Goal: Transaction & Acquisition: Obtain resource

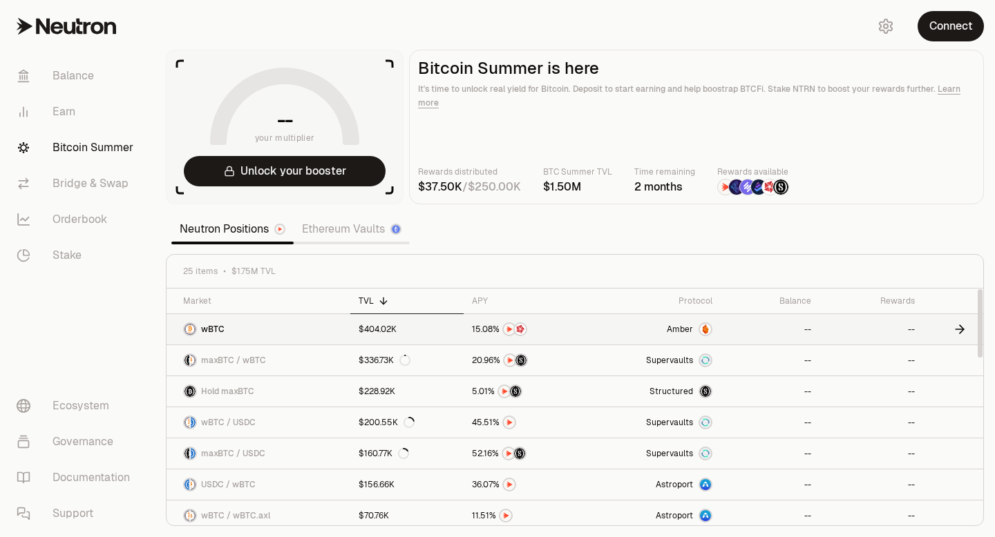
click at [356, 325] on link "$404.02K" at bounding box center [406, 329] width 113 height 30
click at [955, 359] on icon at bounding box center [960, 361] width 14 height 14
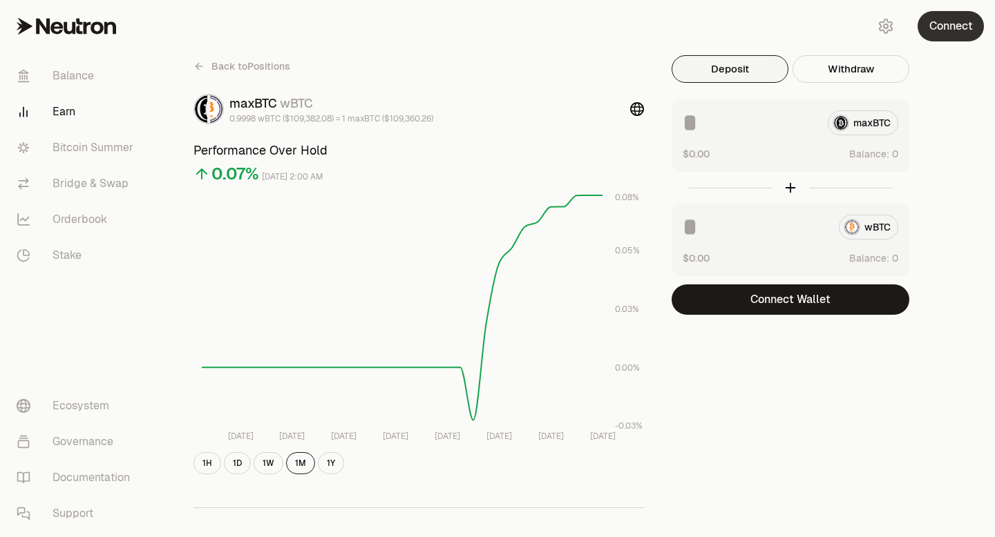
click at [943, 28] on button "Connect" at bounding box center [950, 26] width 66 height 30
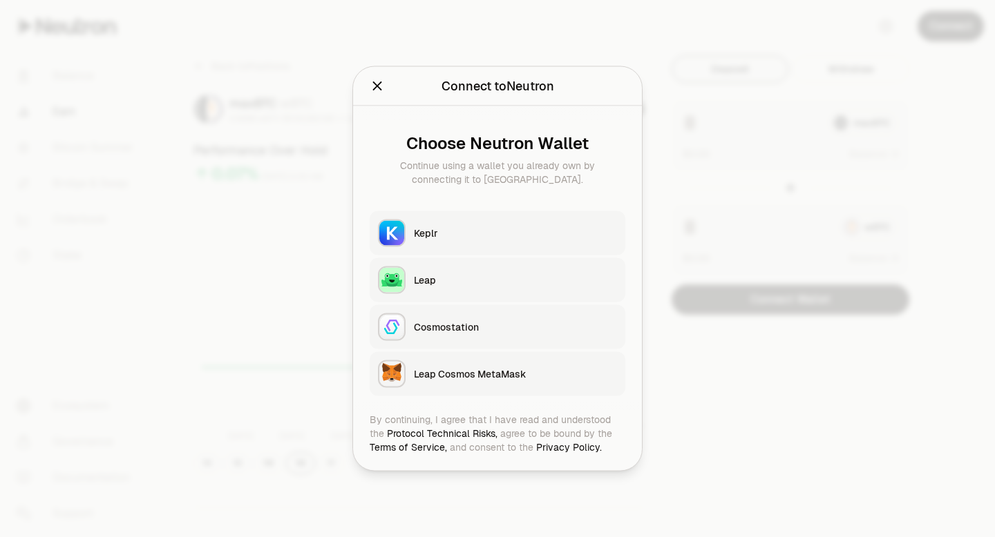
click at [512, 222] on button "Keplr" at bounding box center [498, 233] width 256 height 44
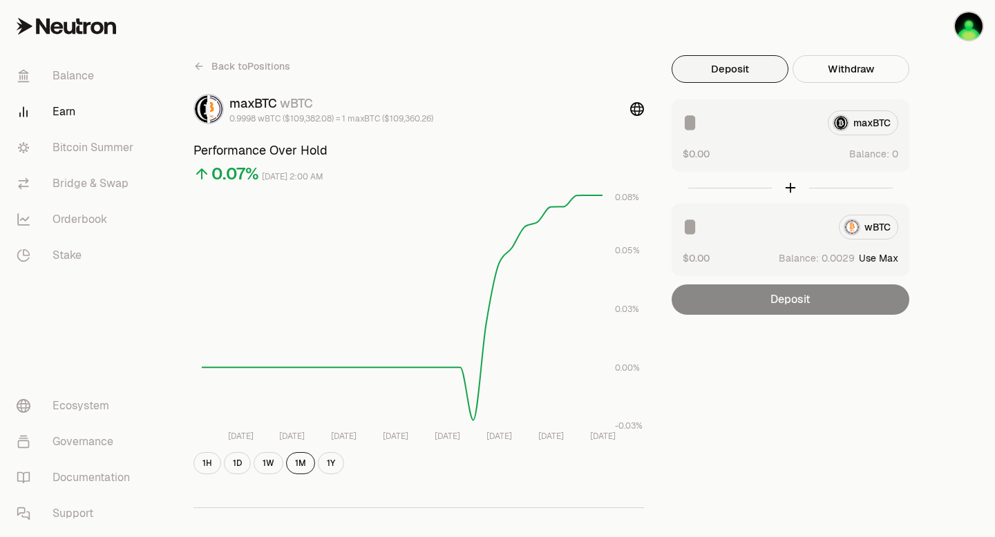
click at [695, 224] on input at bounding box center [754, 227] width 145 height 25
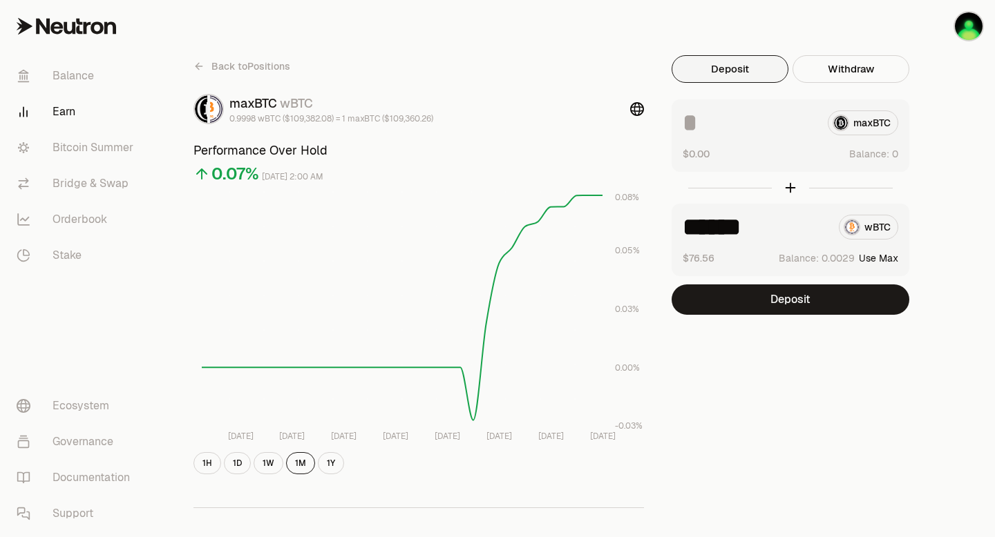
type input "******"
click at [791, 186] on div at bounding box center [790, 188] width 238 height 32
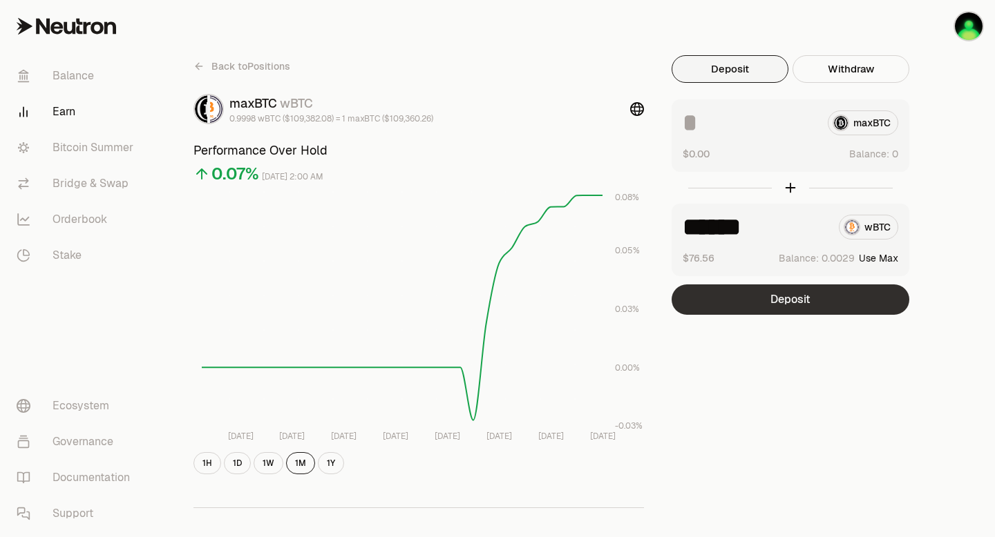
click at [785, 298] on button "Deposit" at bounding box center [790, 300] width 238 height 30
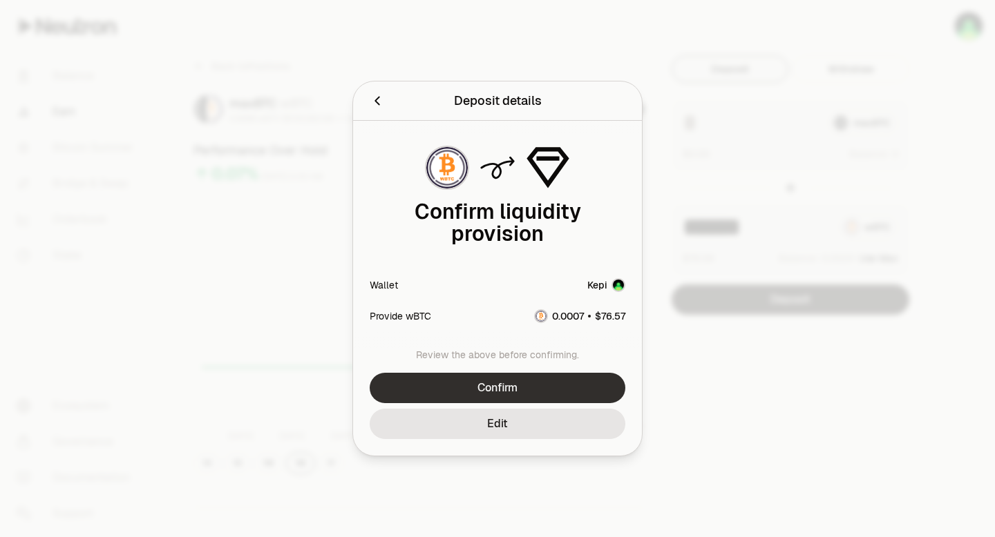
click at [499, 385] on button "Confirm" at bounding box center [498, 388] width 256 height 30
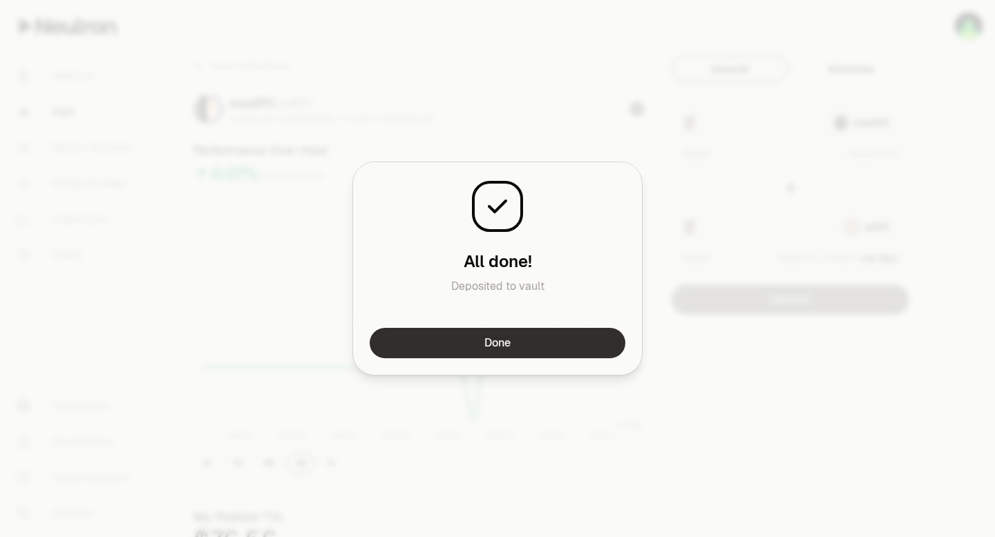
click at [494, 341] on button "Done" at bounding box center [498, 343] width 256 height 30
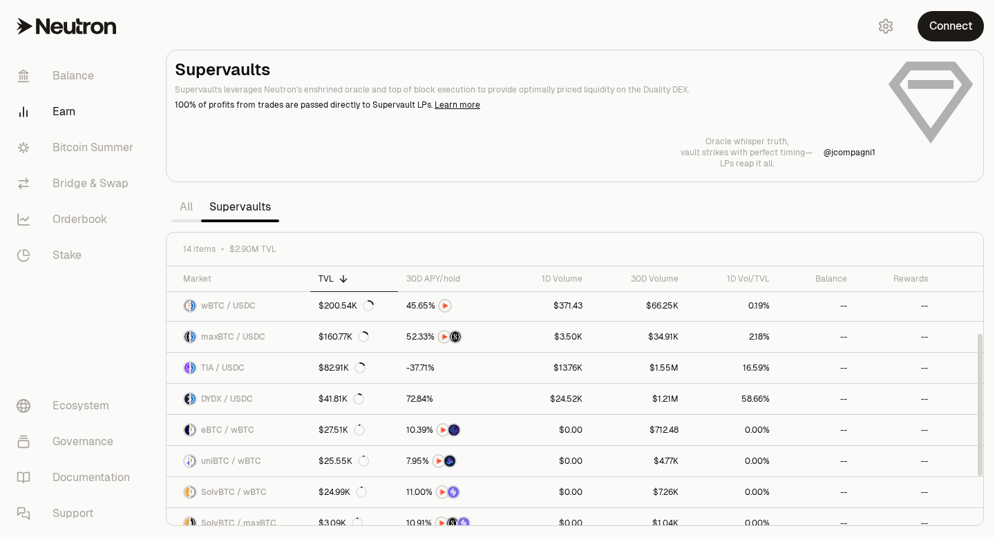
scroll to position [131, 0]
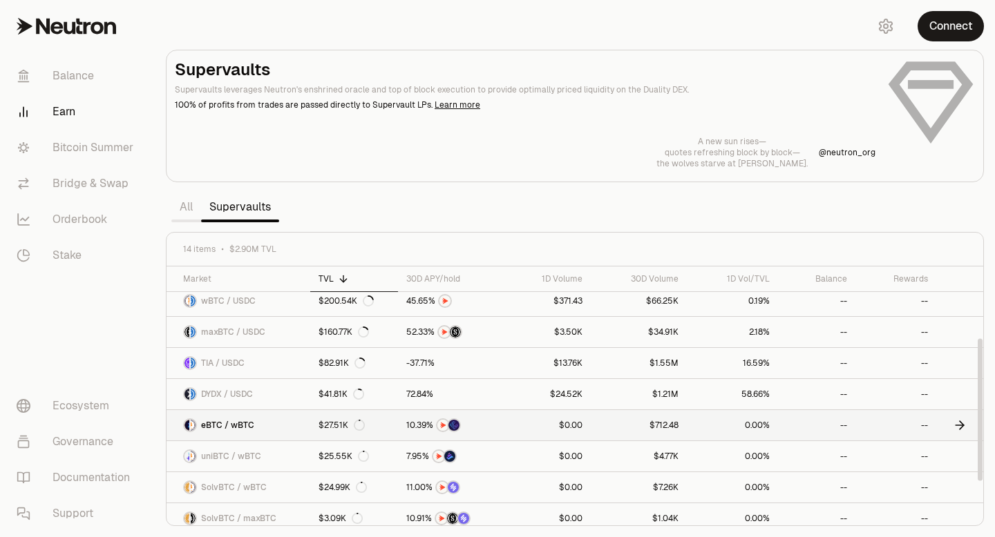
click at [808, 422] on link "--" at bounding box center [816, 425] width 77 height 30
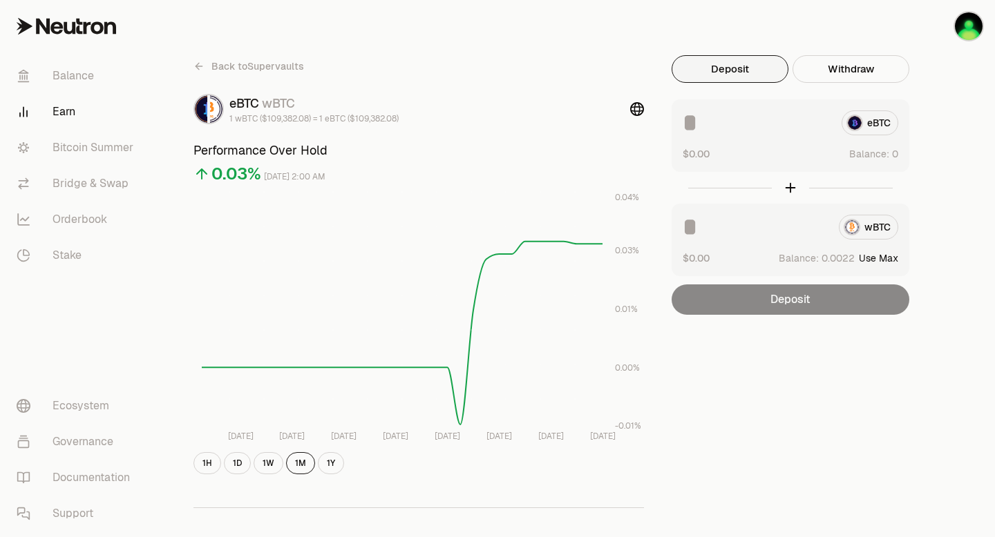
click at [694, 229] on input at bounding box center [754, 227] width 145 height 25
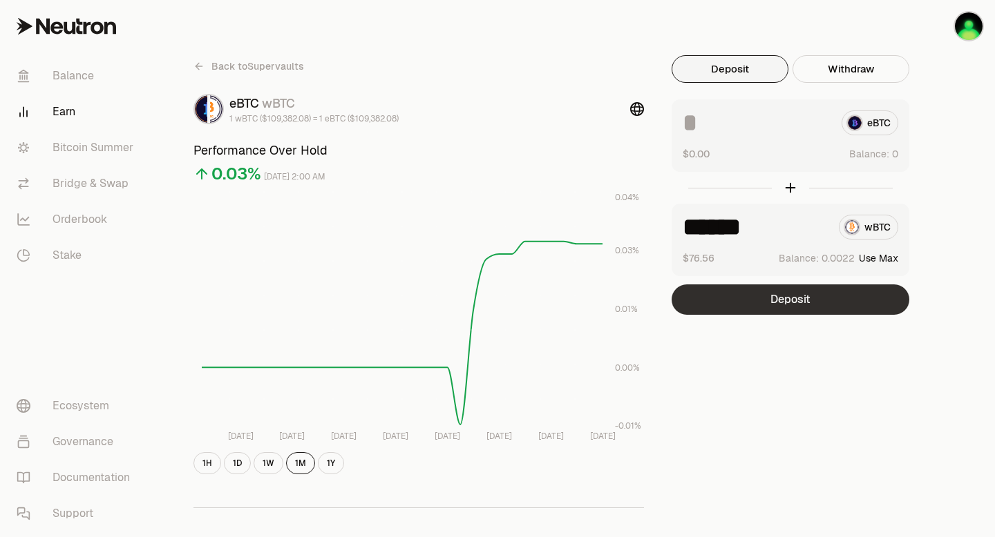
type input "******"
click at [788, 298] on button "Deposit" at bounding box center [790, 300] width 238 height 30
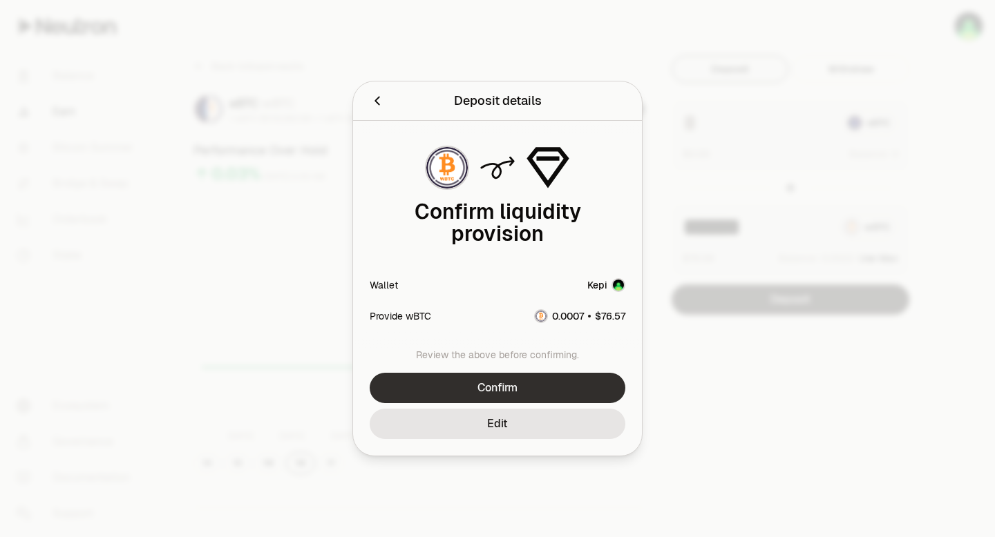
click at [492, 389] on button "Confirm" at bounding box center [498, 388] width 256 height 30
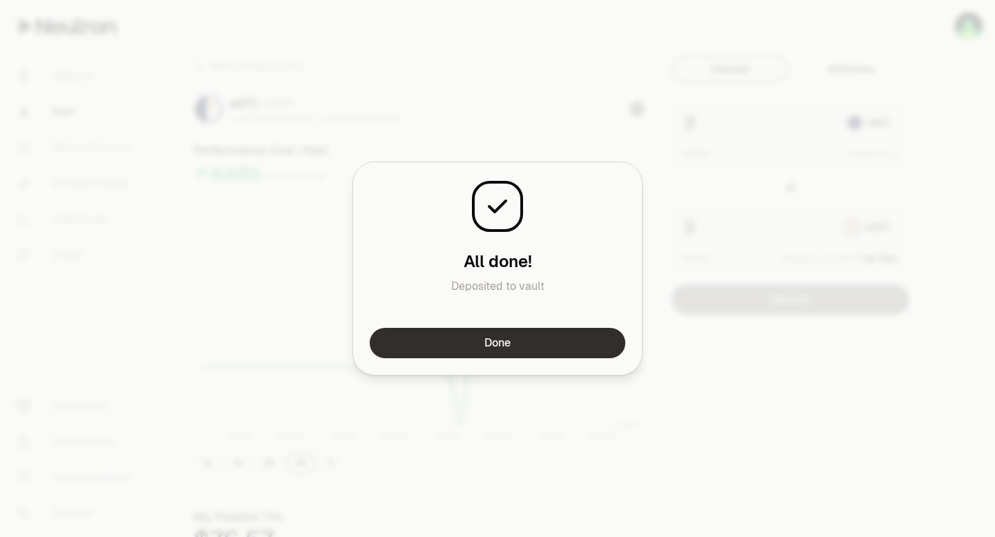
click at [492, 336] on button "Done" at bounding box center [498, 343] width 256 height 30
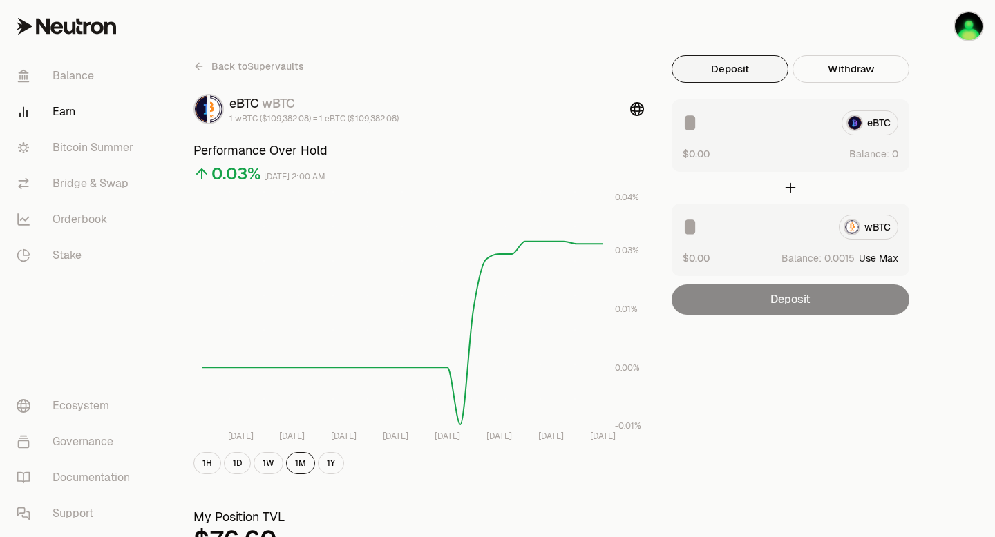
click at [285, 61] on span "Back to Supervaults" at bounding box center [257, 66] width 93 height 14
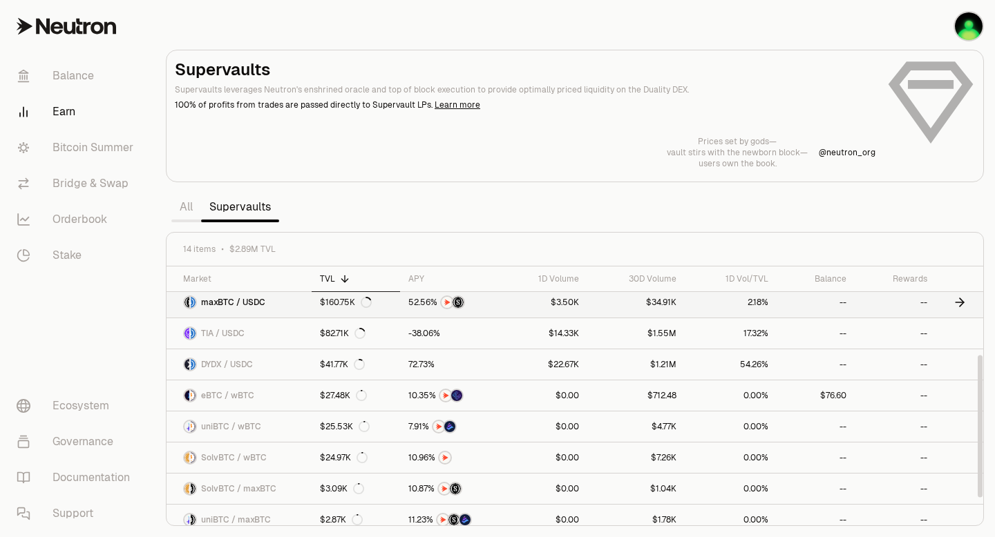
scroll to position [161, 0]
click at [304, 424] on link "uniBTC / wBTC" at bounding box center [238, 426] width 145 height 30
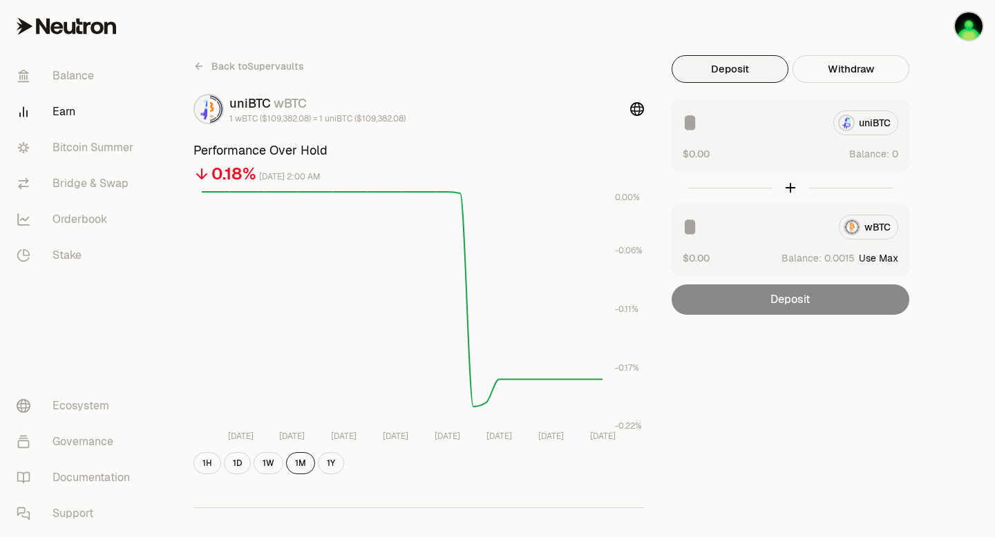
click at [695, 232] on input at bounding box center [754, 227] width 145 height 25
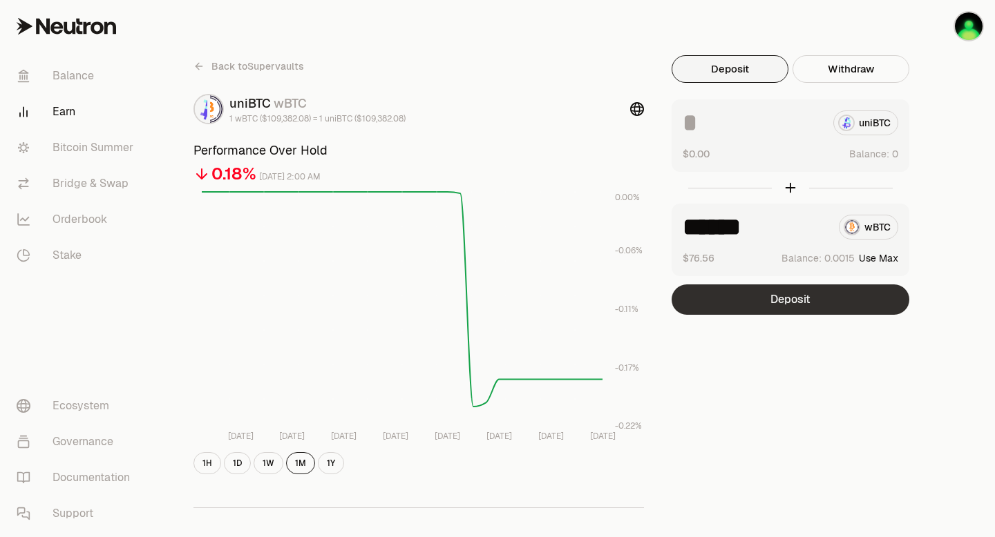
type input "******"
click at [783, 302] on button "Deposit" at bounding box center [790, 300] width 238 height 30
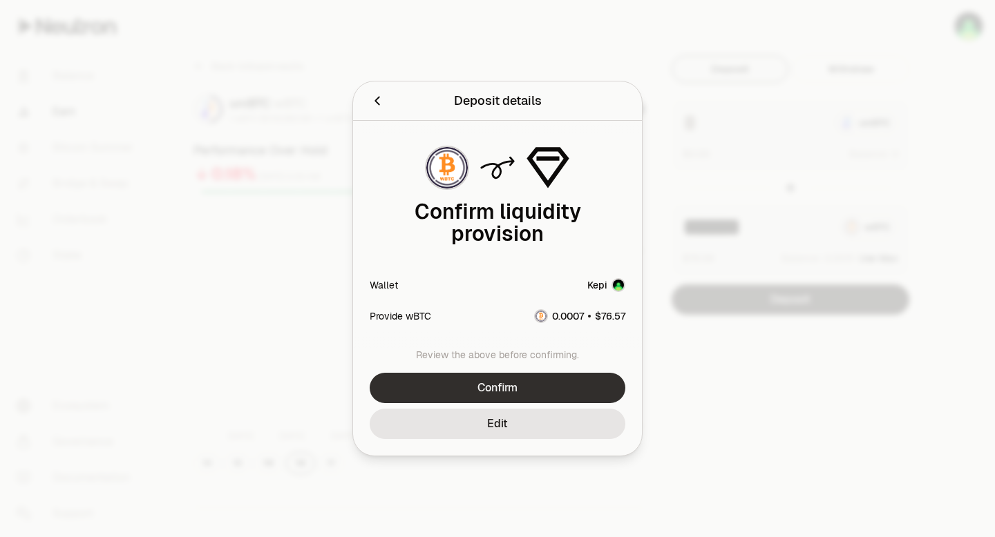
click at [494, 385] on button "Confirm" at bounding box center [498, 388] width 256 height 30
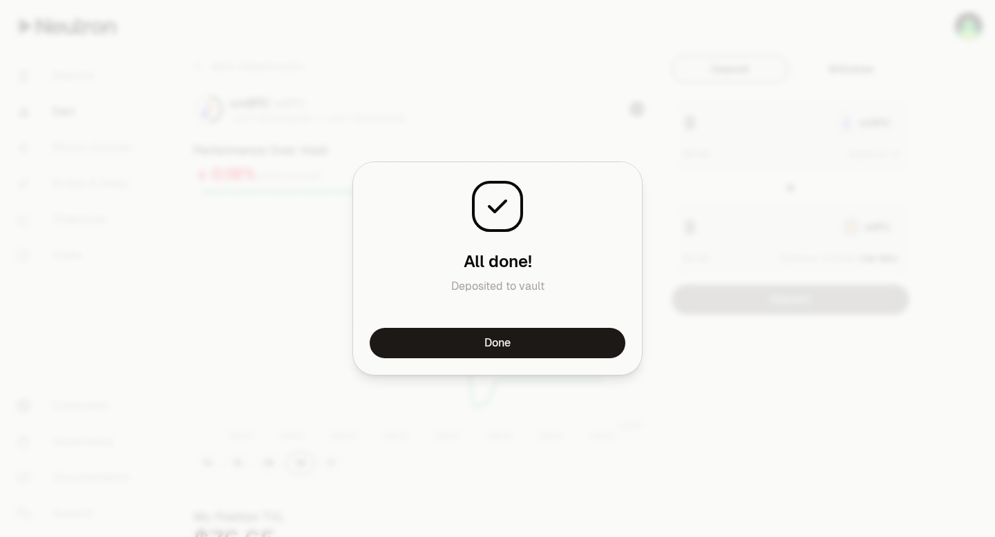
click at [502, 343] on button "Done" at bounding box center [498, 343] width 256 height 30
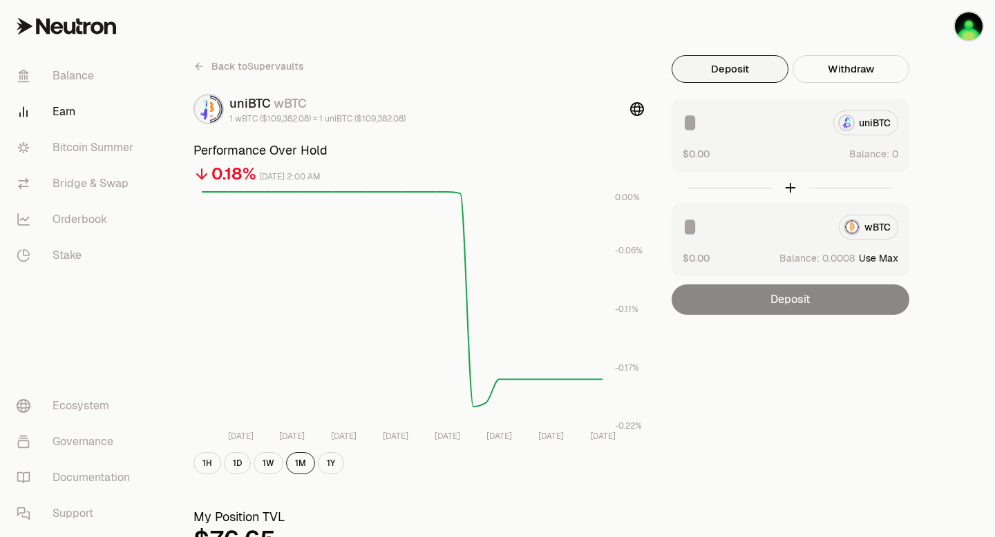
click at [274, 67] on span "Back to Supervaults" at bounding box center [257, 66] width 93 height 14
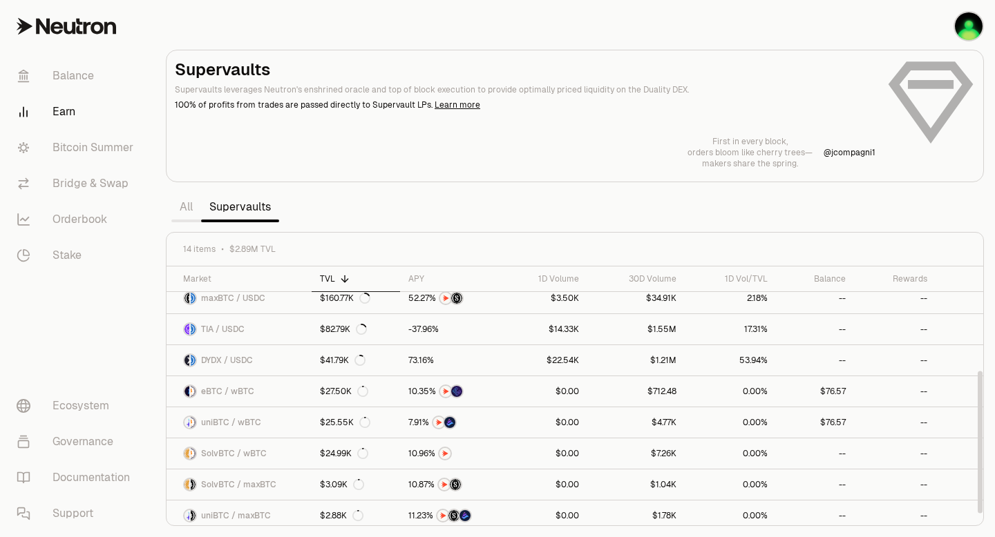
scroll to position [201, 0]
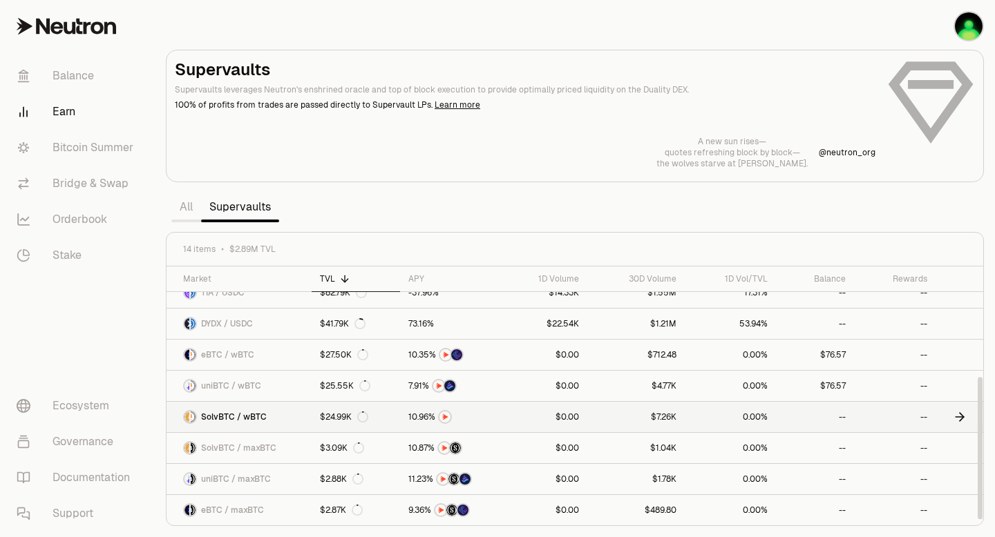
click at [280, 414] on link "SolvBTC / wBTC" at bounding box center [238, 417] width 145 height 30
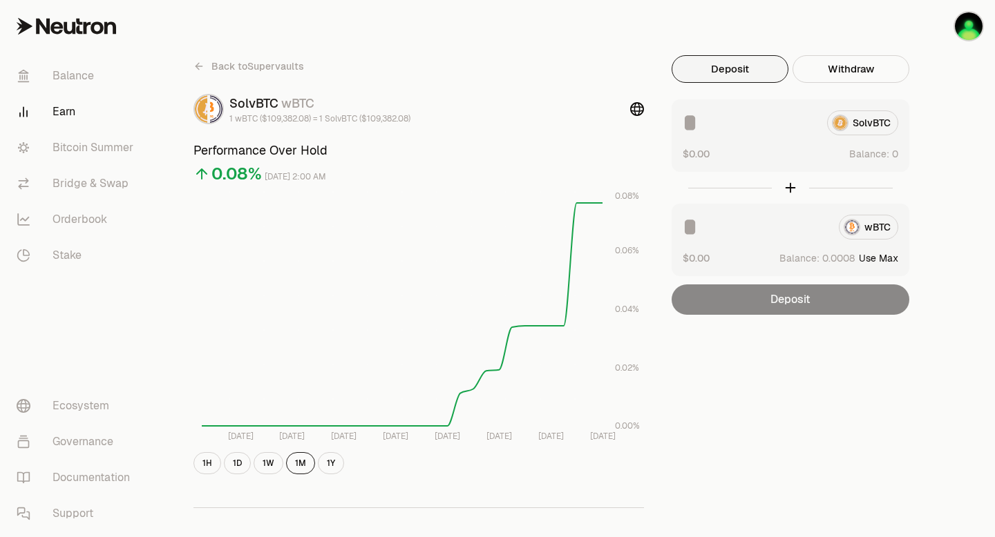
click at [874, 258] on button "Use Max" at bounding box center [878, 258] width 39 height 14
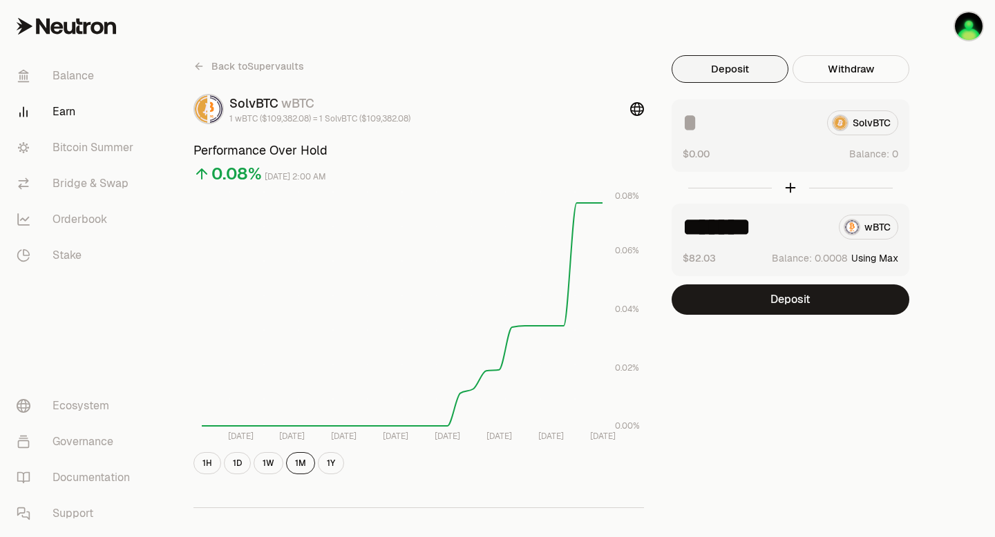
click at [783, 224] on input "*******" at bounding box center [754, 227] width 145 height 25
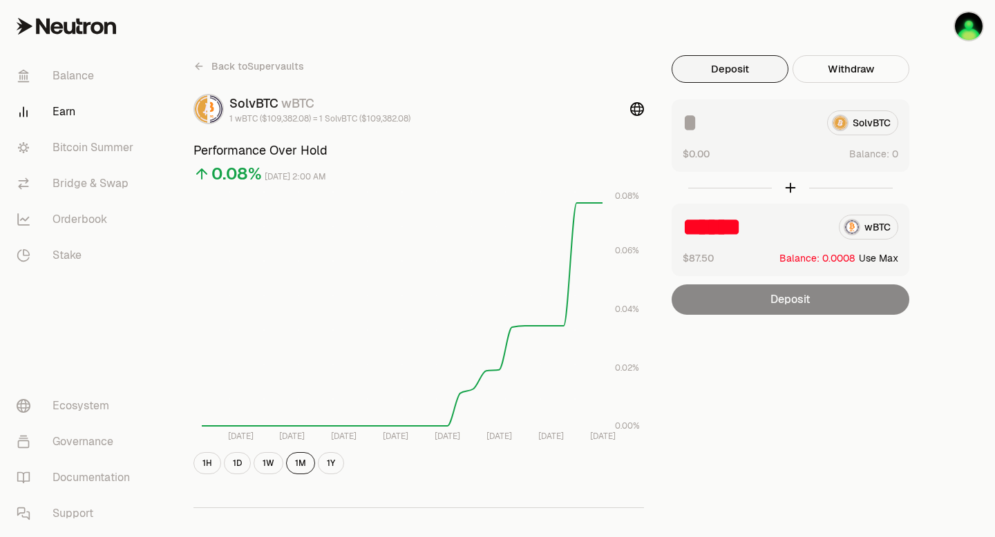
click at [877, 258] on button "Use Max" at bounding box center [878, 258] width 39 height 14
type input "*******"
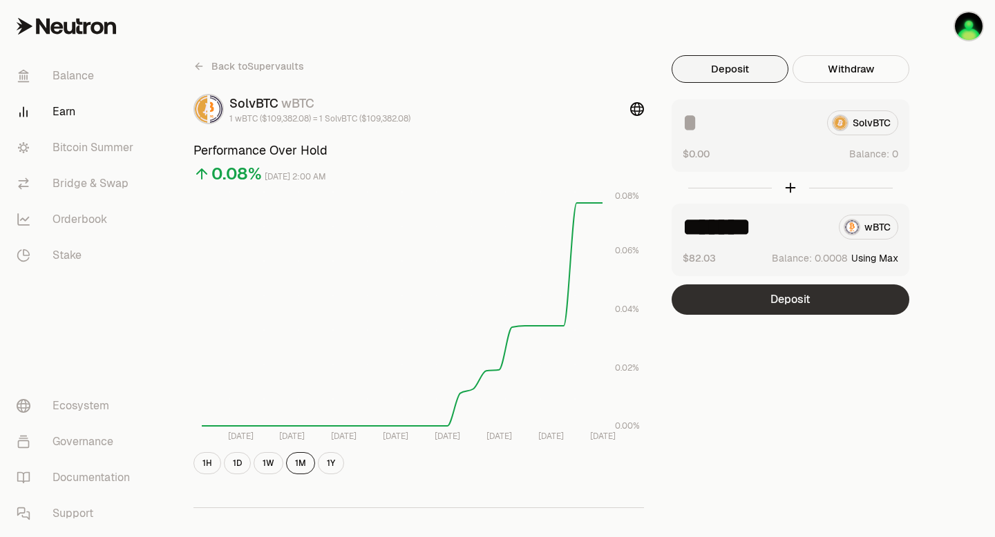
click at [764, 300] on button "Deposit" at bounding box center [790, 300] width 238 height 30
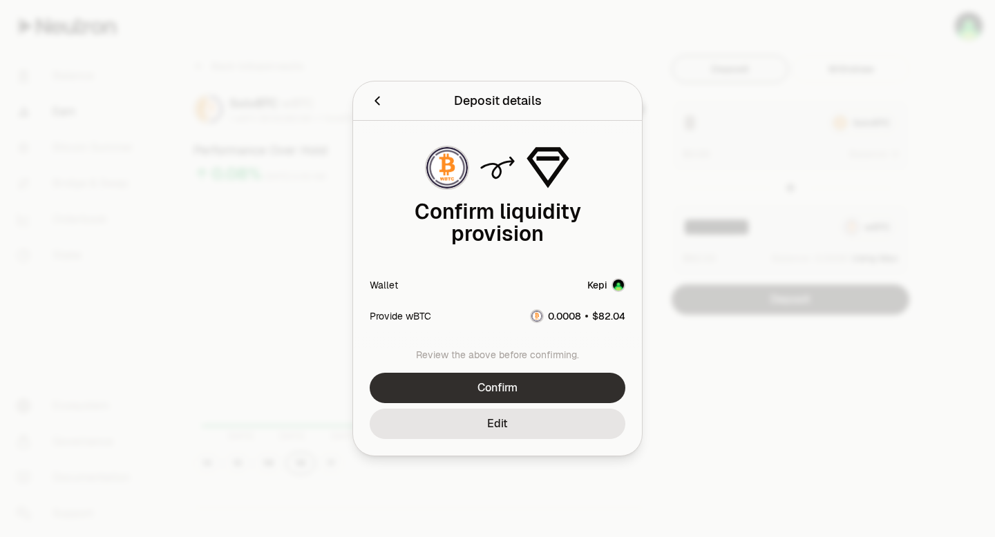
click at [499, 389] on button "Confirm" at bounding box center [498, 388] width 256 height 30
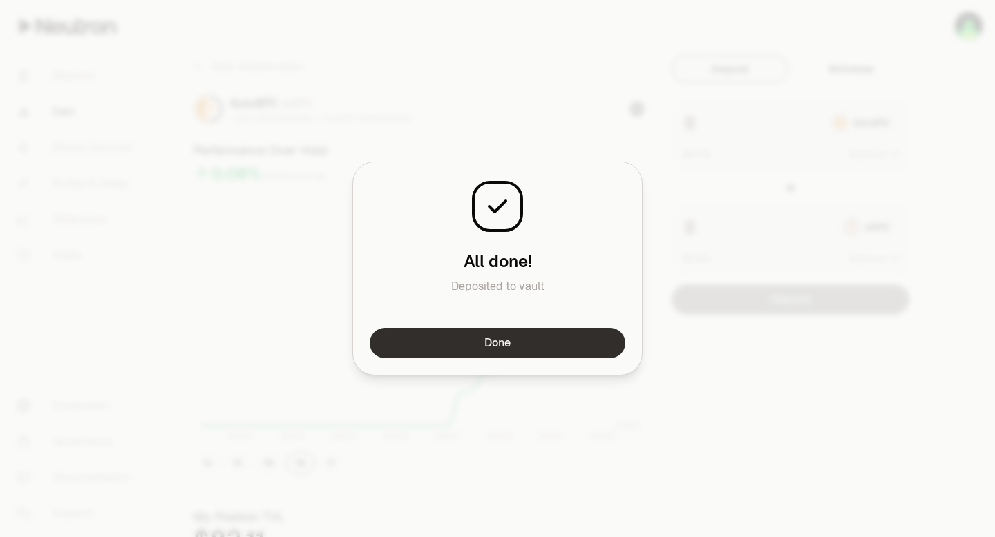
click at [499, 343] on button "Done" at bounding box center [498, 343] width 256 height 30
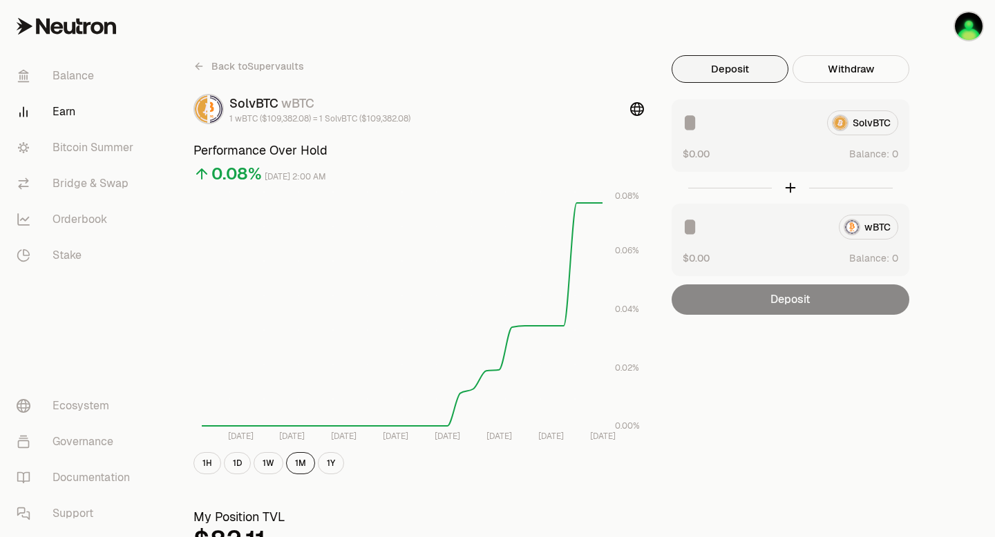
click at [198, 68] on icon at bounding box center [196, 66] width 3 height 6
